Goal: Task Accomplishment & Management: Manage account settings

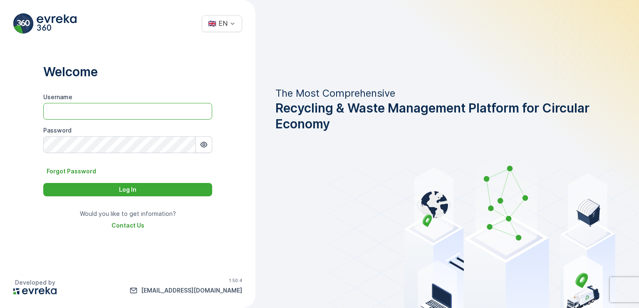
click at [113, 107] on input "Username" at bounding box center [127, 111] width 169 height 17
paste input "[PERSON_NAME].[PERSON_NAME]"
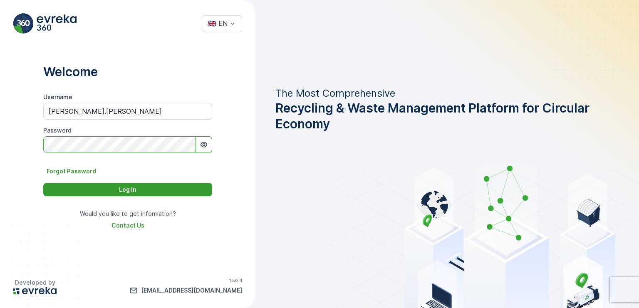
click at [129, 189] on p "Log In" at bounding box center [127, 189] width 17 height 8
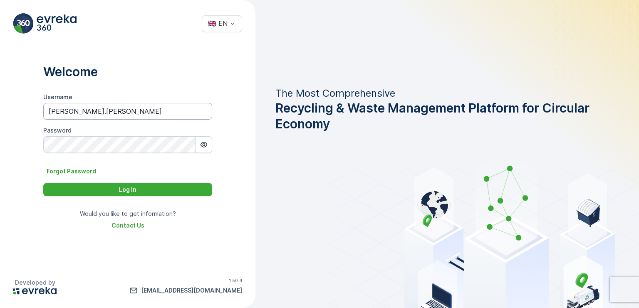
click at [78, 108] on input "[PERSON_NAME].[PERSON_NAME]" at bounding box center [127, 111] width 169 height 17
click at [117, 113] on input "[PERSON_NAME].[PERSON_NAME]" at bounding box center [127, 111] width 169 height 17
click at [118, 113] on input "[PERSON_NAME].[PERSON_NAME]" at bounding box center [127, 111] width 169 height 17
paste input "uhammad.ur"
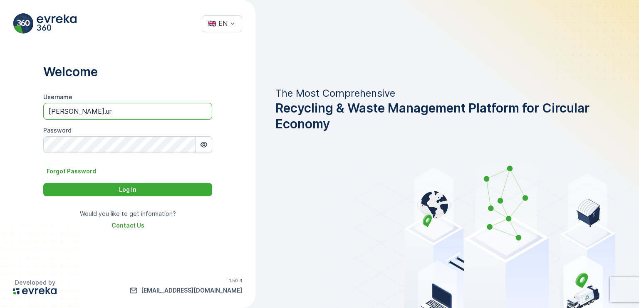
type input "[PERSON_NAME].ur"
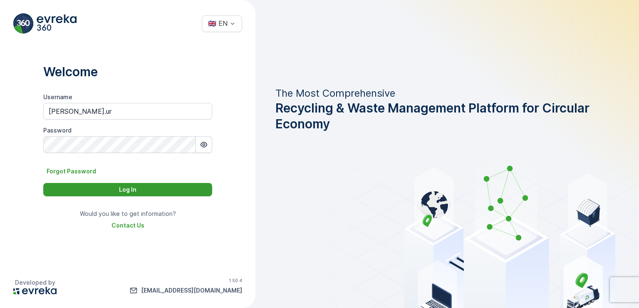
click at [126, 184] on button "Log In" at bounding box center [127, 189] width 169 height 13
